Goal: Task Accomplishment & Management: Complete application form

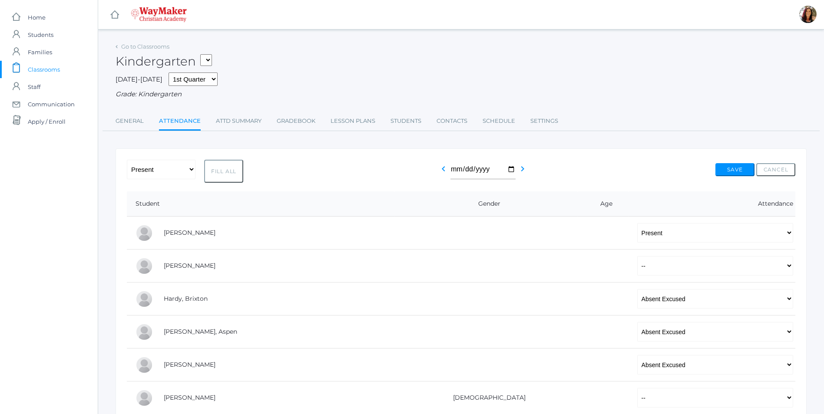
select select "P"
select select "AE"
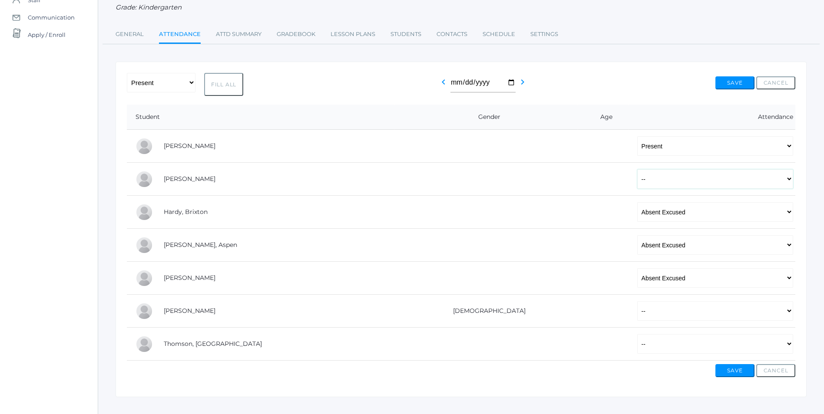
click at [791, 181] on select "-- Present Tardy Excused Tardy Unexcused Absent Excused Absent Unexcused" at bounding box center [715, 179] width 156 height 20
select select "P"
click at [637, 170] on select "-- Present Tardy Excused Tardy Unexcused Absent Excused Absent Unexcused" at bounding box center [715, 179] width 156 height 20
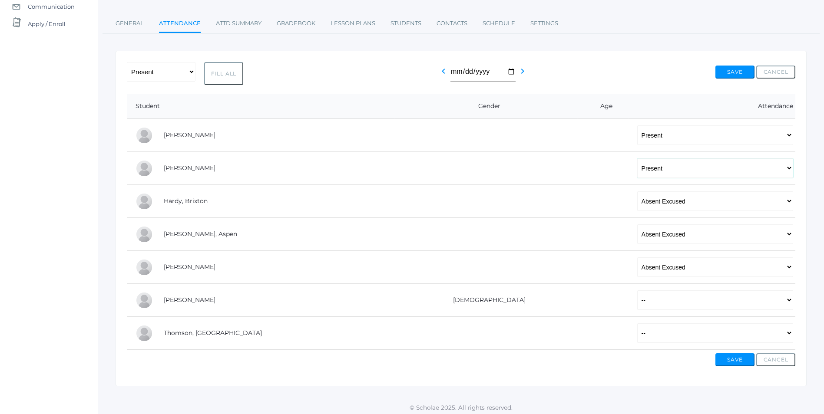
scroll to position [103, 0]
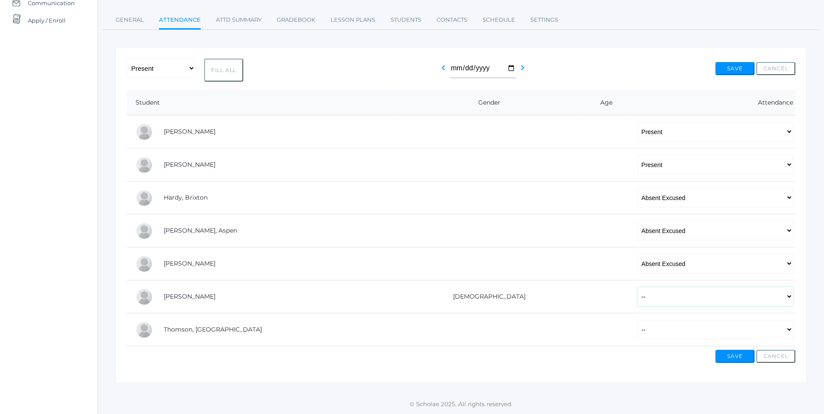
click at [789, 303] on select "-- Present Tardy Excused Tardy Unexcused Absent Excused Absent Unexcused" at bounding box center [715, 297] width 156 height 20
select select "P"
click at [637, 287] on select "-- Present Tardy Excused Tardy Unexcused Absent Excused Absent Unexcused" at bounding box center [715, 297] width 156 height 20
click at [788, 328] on select "-- Present Tardy Excused Tardy Unexcused Absent Excused Absent Unexcused" at bounding box center [715, 330] width 156 height 20
select select "P"
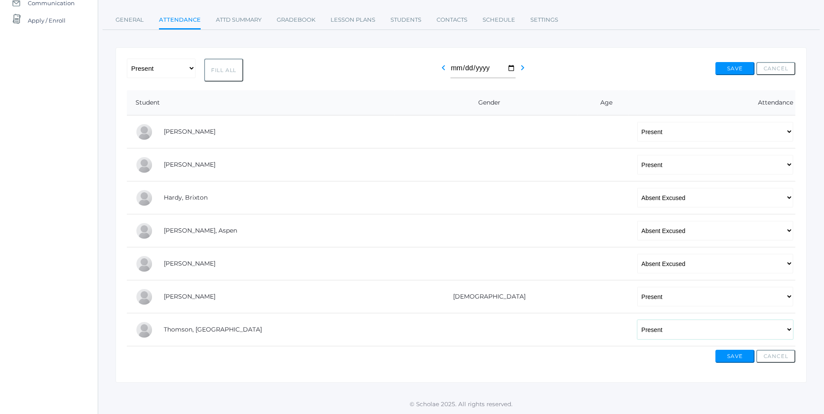
click at [637, 320] on select "-- Present Tardy Excused Tardy Unexcused Absent Excused Absent Unexcused" at bounding box center [715, 330] width 156 height 20
click at [735, 358] on button "Save" at bounding box center [734, 356] width 39 height 13
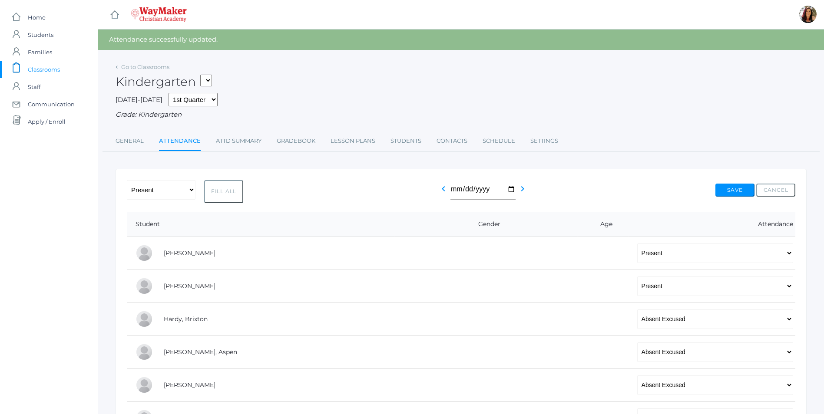
click at [211, 78] on select "KINDER - Small Group Reading & Writing K Kindergarten KINDER - Math K Kindergar…" at bounding box center [206, 81] width 12 height 12
select select "2554"
click at [203, 75] on select "KINDER - Small Group Reading & Writing K Kindergarten KINDER - Math K Kindergar…" at bounding box center [206, 81] width 12 height 12
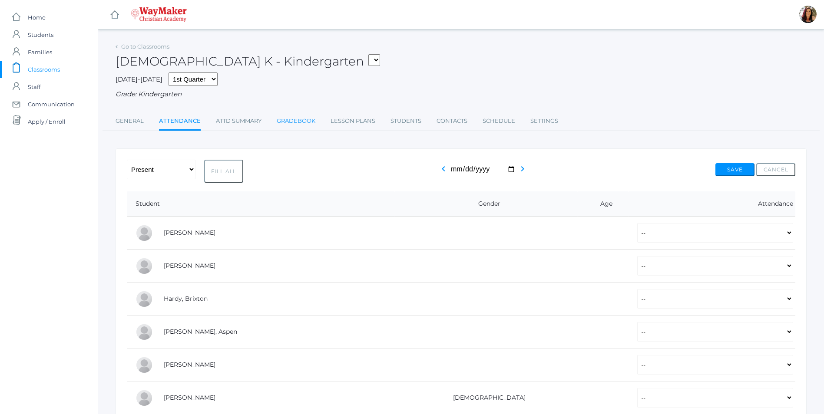
click at [299, 125] on link "Gradebook" at bounding box center [296, 121] width 39 height 17
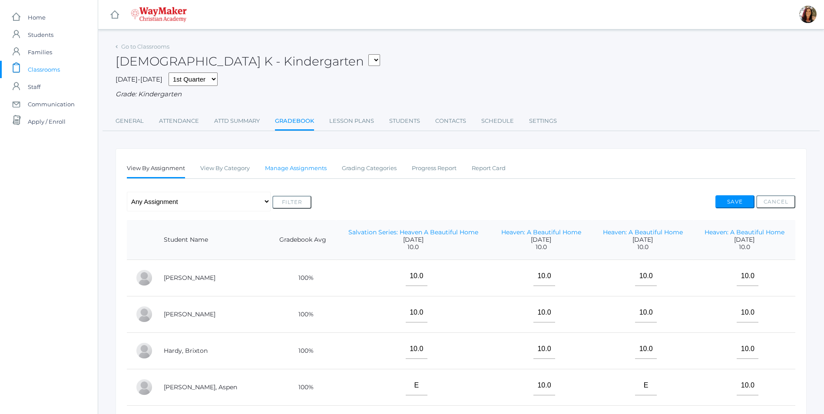
click at [293, 169] on link "Manage Assignments" at bounding box center [296, 168] width 62 height 17
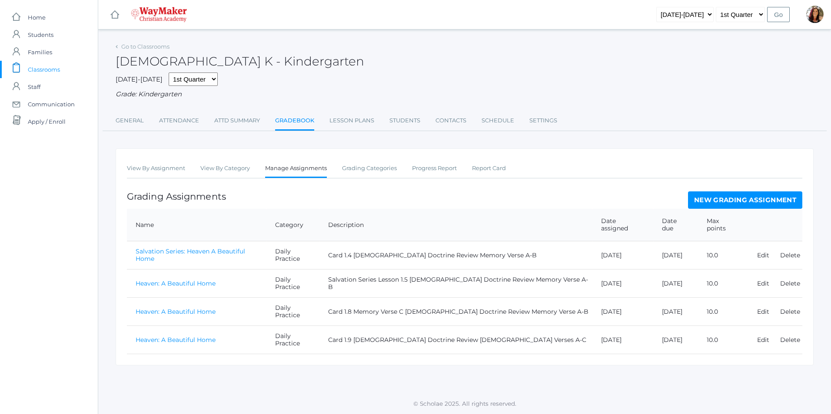
click at [707, 198] on link "New Grading Assignment" at bounding box center [745, 200] width 114 height 17
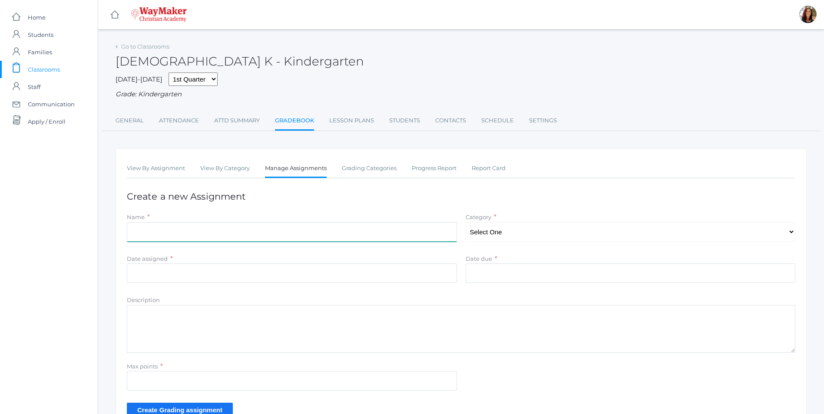
click at [149, 232] on input "Name" at bounding box center [292, 232] width 330 height 20
type input "Heaven: A Beautiful Home"
click at [787, 235] on select "Select One Daily Practice Summative Assessment" at bounding box center [631, 232] width 330 height 20
select select "1100"
click at [466, 223] on select "Select One Daily Practice Summative Assessment" at bounding box center [631, 232] width 330 height 20
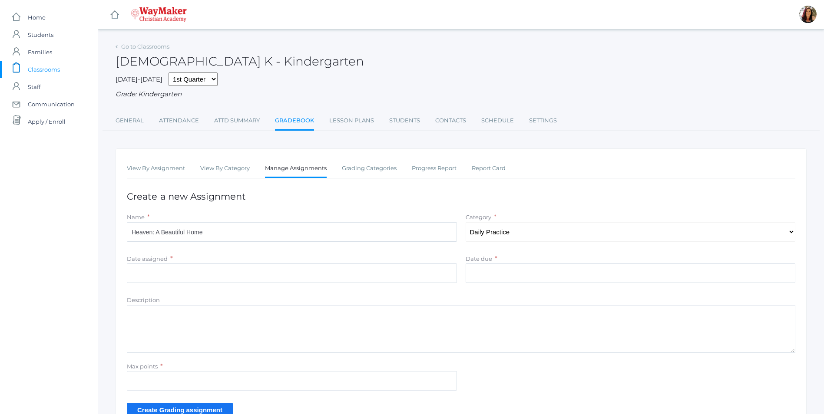
click at [242, 285] on div "Date assigned * Cancel Ok" at bounding box center [292, 270] width 339 height 33
click at [234, 272] on input "Date assigned" at bounding box center [292, 274] width 330 height 20
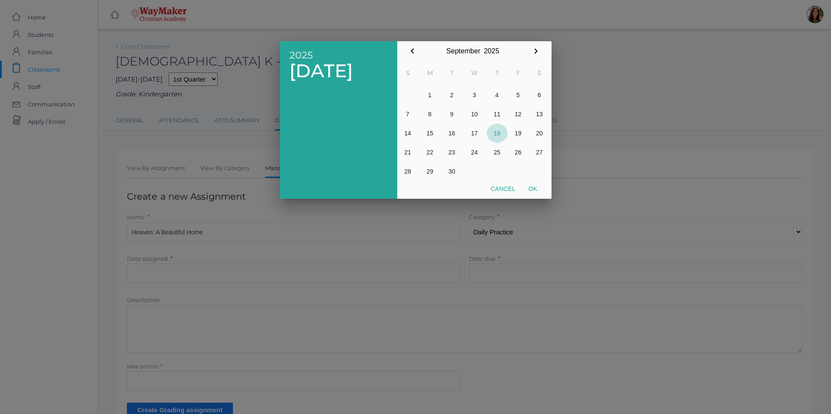
click at [498, 129] on button "18" at bounding box center [497, 133] width 21 height 19
click at [537, 187] on button "Ok" at bounding box center [533, 189] width 22 height 16
type input "[DATE]"
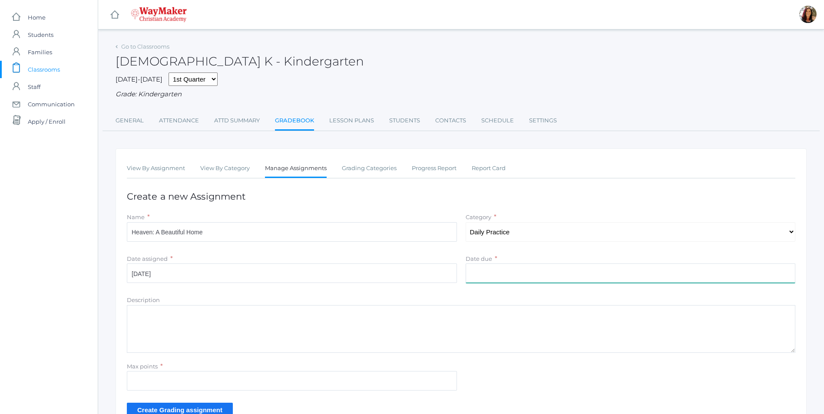
click at [487, 272] on input "Date due" at bounding box center [631, 274] width 330 height 20
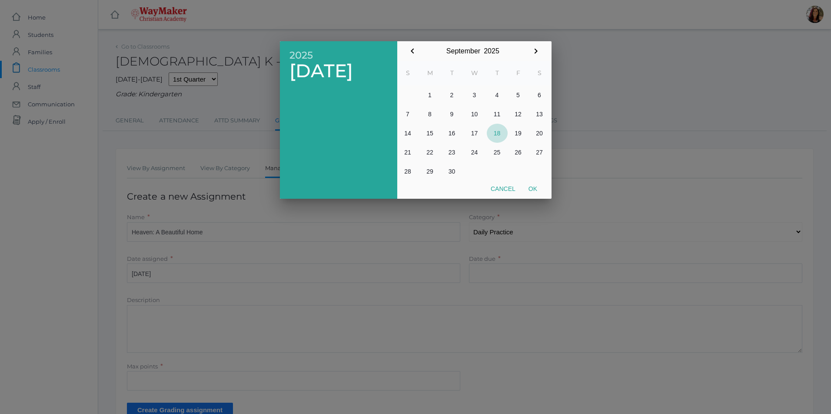
click at [498, 134] on button "18" at bounding box center [497, 133] width 21 height 19
click at [533, 185] on button "Ok" at bounding box center [533, 189] width 22 height 16
type input "[DATE]"
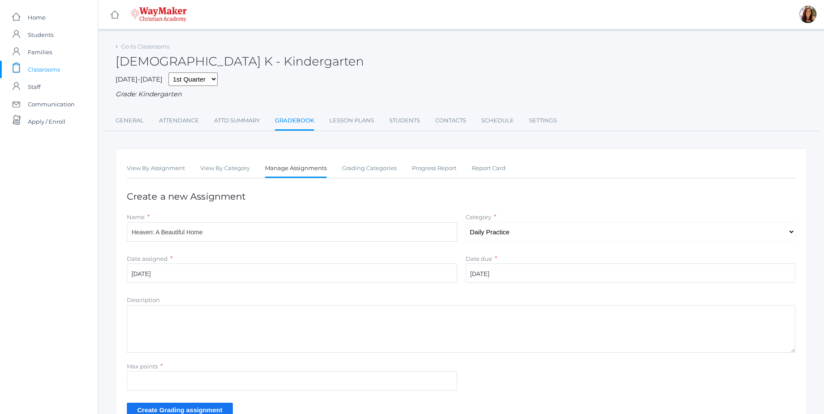
click at [169, 332] on textarea "Description" at bounding box center [461, 329] width 669 height 48
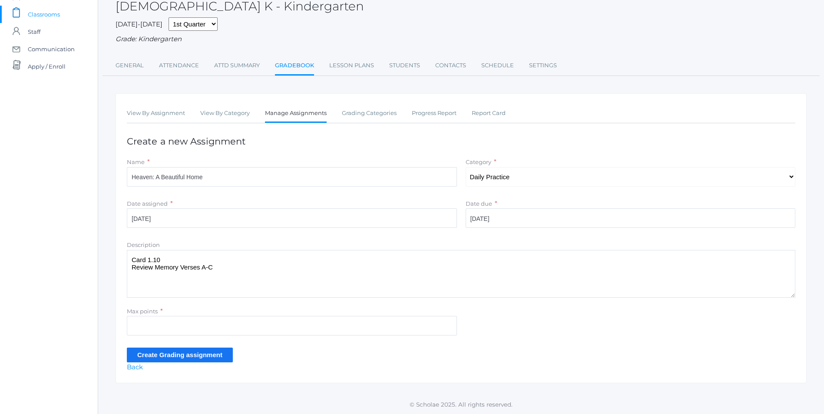
scroll to position [57, 0]
type textarea "Card 1.10 Review Memory Verses A-C"
click at [137, 319] on input "Max points" at bounding box center [292, 326] width 330 height 20
type input "10"
click at [203, 358] on input "Create Grading assignment" at bounding box center [180, 355] width 106 height 14
